Goal: Navigation & Orientation: Find specific page/section

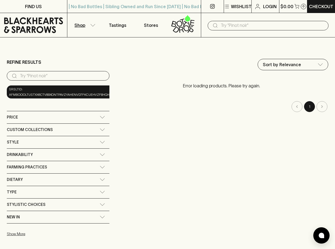
click at [86, 59] on div "Refine Results" at bounding box center [58, 62] width 103 height 7
click at [87, 28] on button "Shop" at bounding box center [83, 25] width 33 height 24
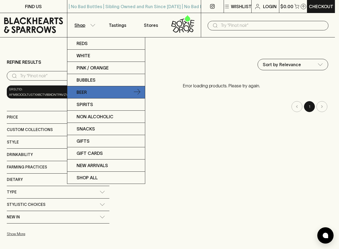
click at [107, 90] on link "Beer" at bounding box center [106, 92] width 78 height 12
